Goal: Task Accomplishment & Management: Manage account settings

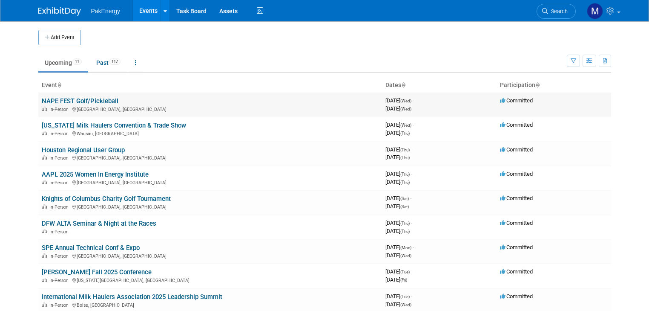
click at [76, 100] on link "NAPE FEST Golf/Pickleball" at bounding box center [80, 101] width 77 height 8
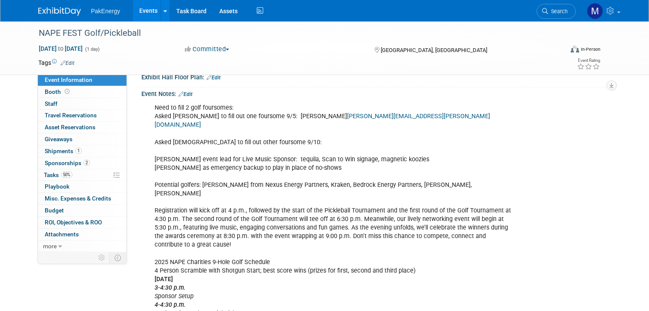
scroll to position [193, 0]
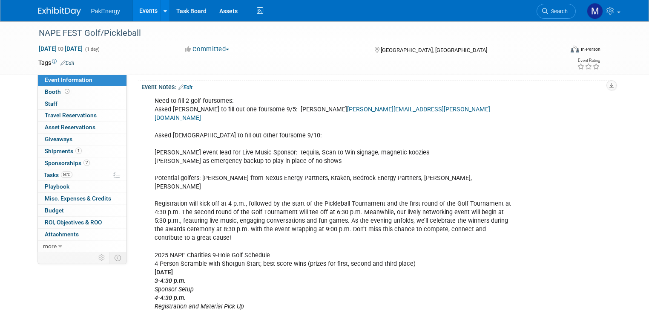
click at [287, 130] on div "Need to fill 2 golf foursomes: Asked Robert to fill out one foursome 9/5: James…" at bounding box center [334, 263] width 371 height 342
click at [264, 113] on div "Need to fill 2 golf foursomes: Asked Robert to fill out one foursome 9/5: James…" at bounding box center [334, 263] width 371 height 342
click at [182, 90] on link "Edit" at bounding box center [185, 87] width 14 height 6
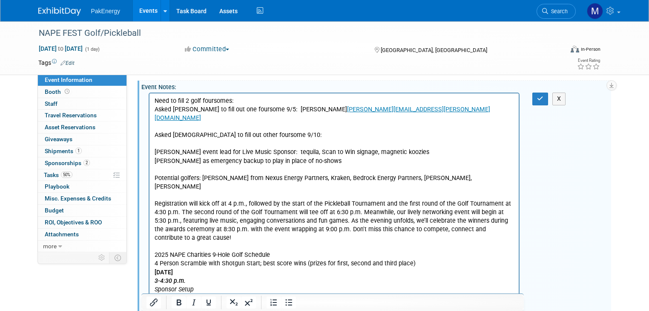
scroll to position [0, 0]
click at [271, 109] on p "Need to fill 2 golf foursomes: Asked Robert to fill out one foursome 9/5: James…" at bounding box center [334, 264] width 360 height 334
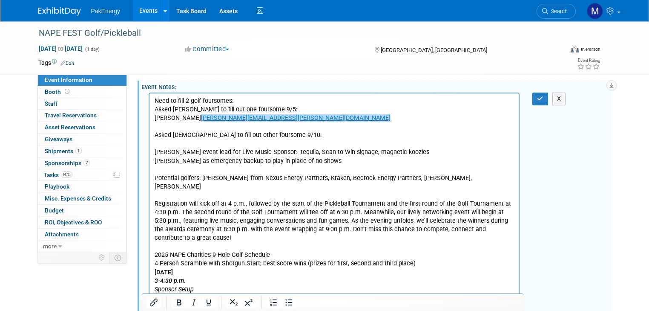
click at [293, 118] on p "James Weckwerth James.Weckwerth@eepb.com﻿ Asked Christian to fill out other fou…" at bounding box center [334, 272] width 360 height 316
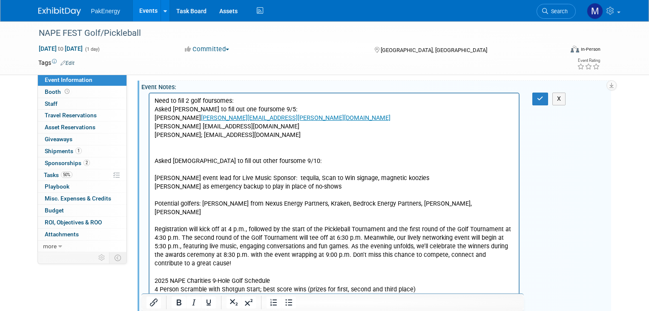
click at [186, 127] on p "Trent Hrncir thrncir@camstex.com" at bounding box center [334, 126] width 360 height 9
click at [204, 119] on p "James Weckwerth James.Weckwerth@eepb.com" at bounding box center [334, 118] width 360 height 9
click at [274, 109] on p "Need to fill 2 golf foursomes: Asked Robert to fill out one foursome 9/5:" at bounding box center [334, 105] width 360 height 17
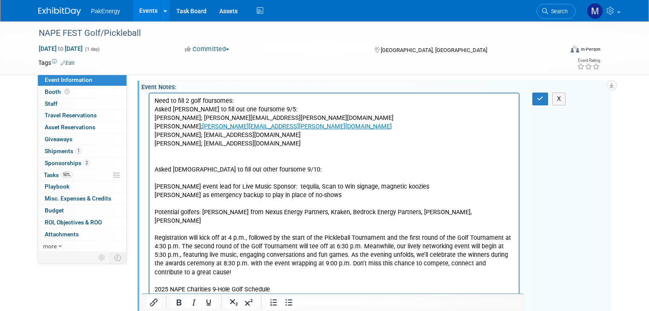
click at [173, 155] on p "Asked Christian to fill out other foursome 9/10: Stephanie event lead for Live …" at bounding box center [334, 306] width 360 height 316
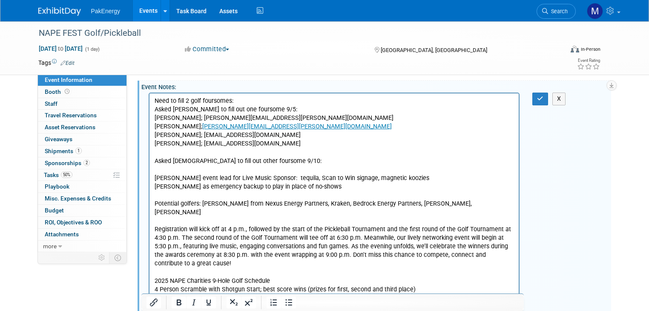
click at [288, 160] on p "Asked Christian to fill out other foursome 9/10: Stephanie event lead for Live …" at bounding box center [334, 302] width 360 height 308
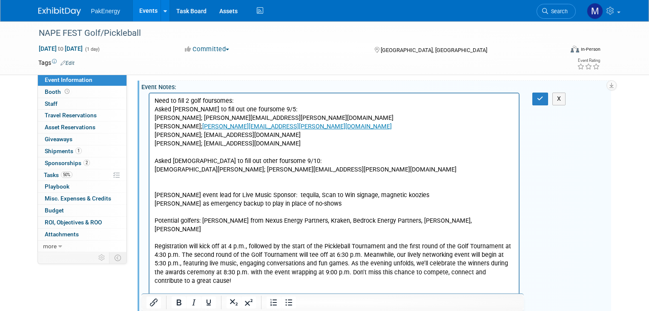
click at [287, 170] on p "Christian Gillis; christian.gillis@pakenergy.com" at bounding box center [334, 169] width 360 height 9
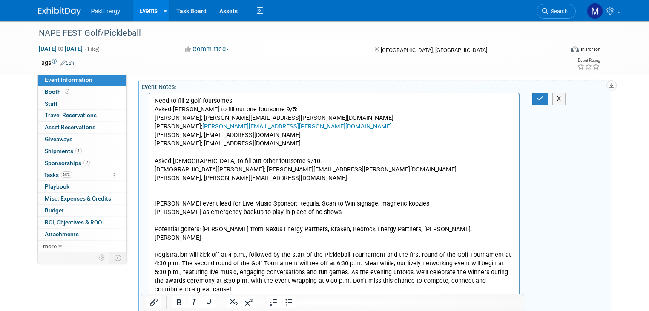
click at [544, 101] on icon "button" at bounding box center [540, 98] width 6 height 6
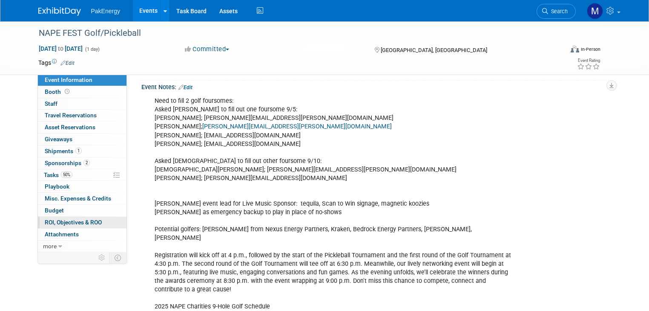
click at [66, 219] on span "ROI, Objectives & ROO 0" at bounding box center [73, 222] width 57 height 7
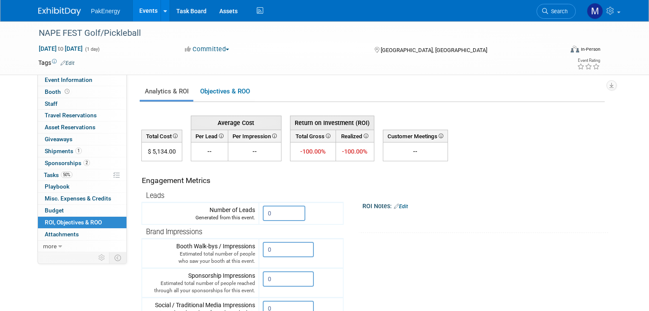
click at [138, 10] on link "Events" at bounding box center [148, 10] width 31 height 21
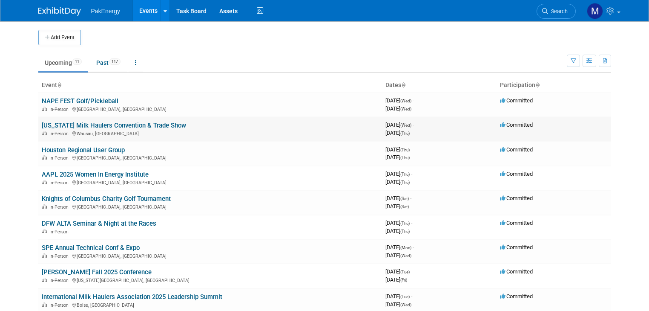
click at [91, 126] on link "[US_STATE] Milk Haulers Convention & Trade Show" at bounding box center [114, 125] width 144 height 8
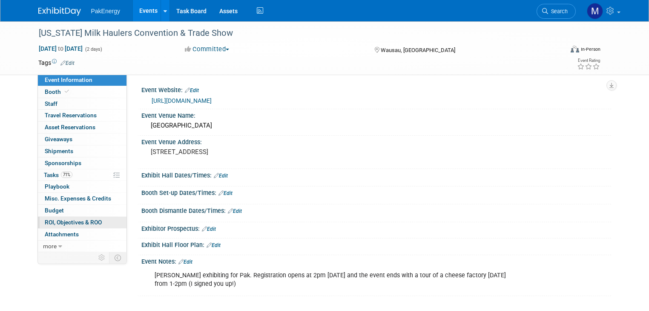
click at [73, 220] on span "ROI, Objectives & ROO 0" at bounding box center [73, 222] width 57 height 7
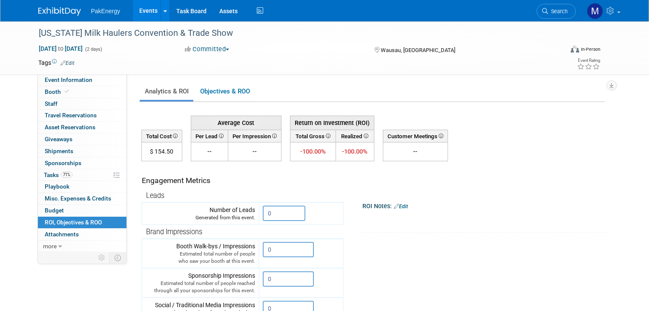
click at [138, 9] on link "Events" at bounding box center [148, 10] width 31 height 21
